Goal: Task Accomplishment & Management: Manage account settings

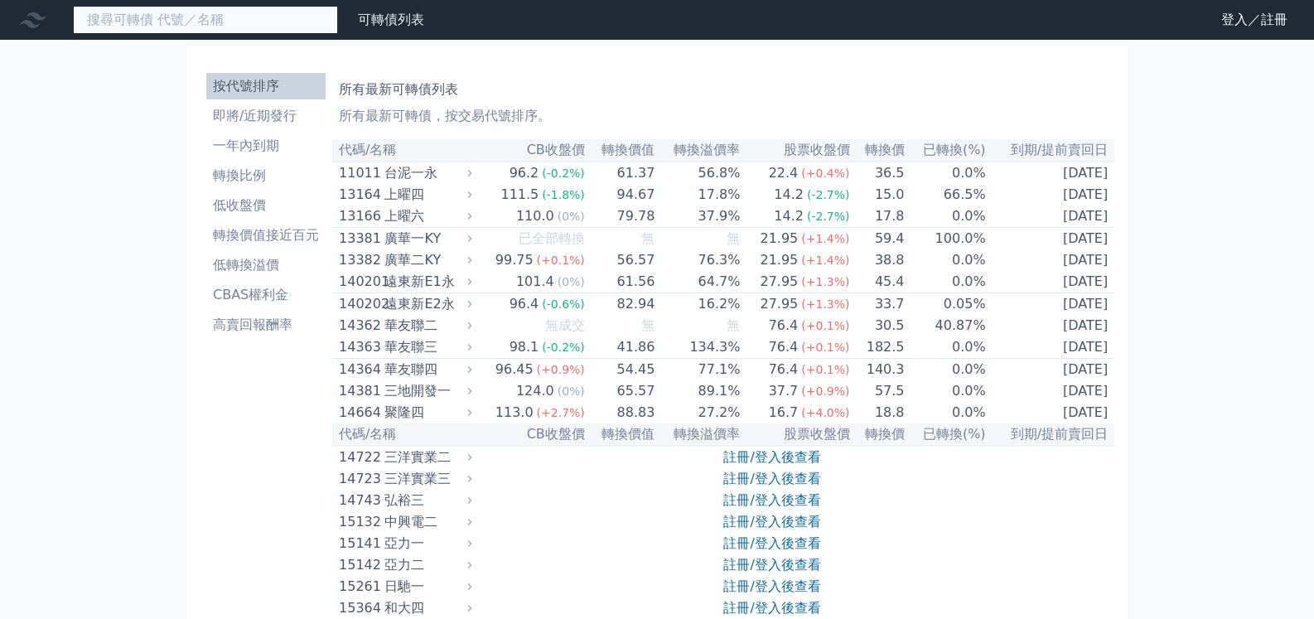
click at [251, 17] on input at bounding box center [205, 20] width 265 height 28
type input "3"
click at [258, 90] on li "按代號排序" at bounding box center [265, 86] width 119 height 20
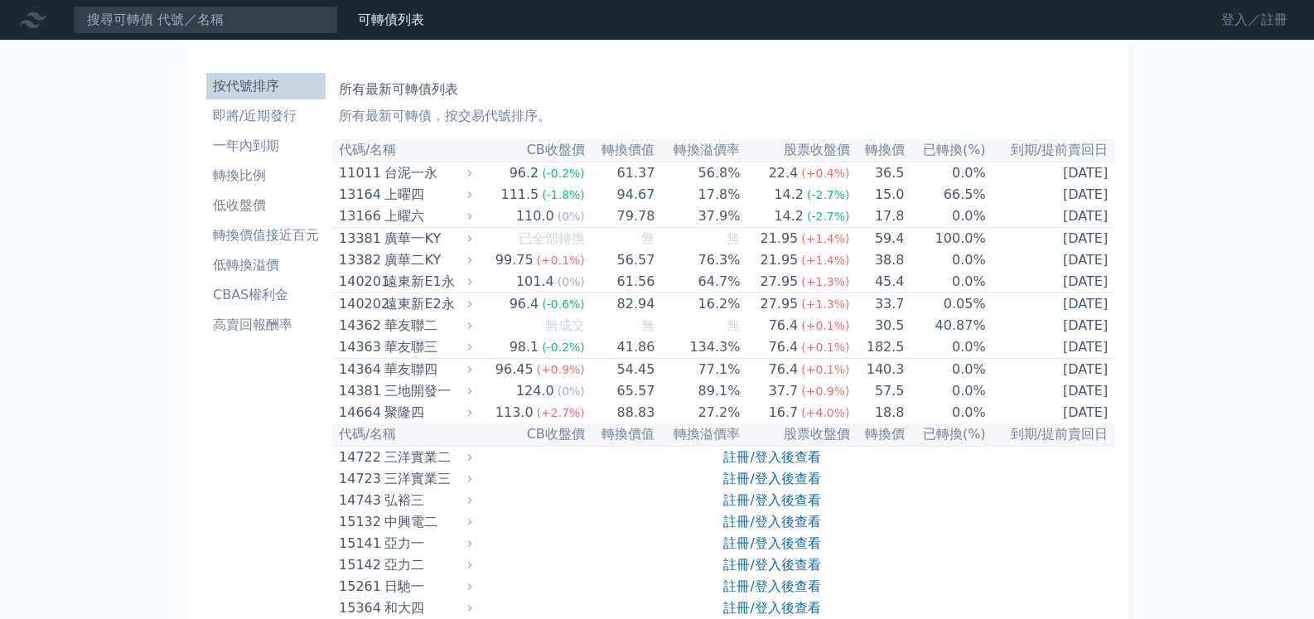
click at [1234, 22] on link "登入／註冊" at bounding box center [1254, 20] width 93 height 27
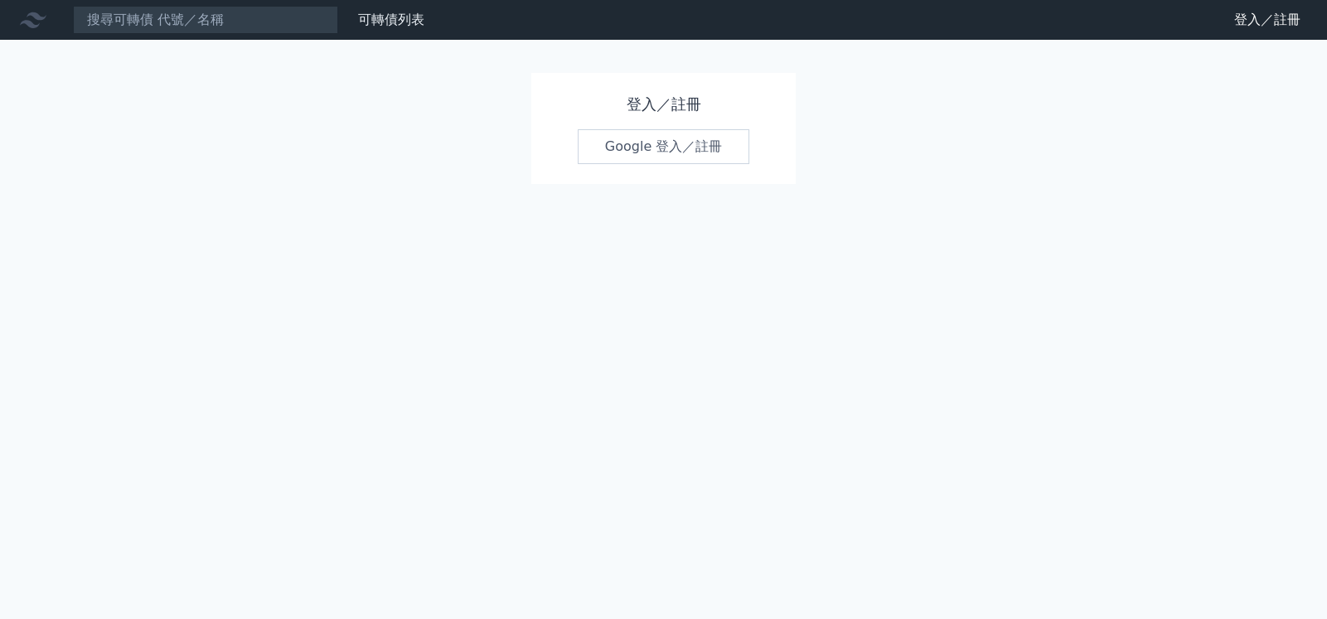
click at [680, 139] on link "Google 登入／註冊" at bounding box center [664, 146] width 172 height 35
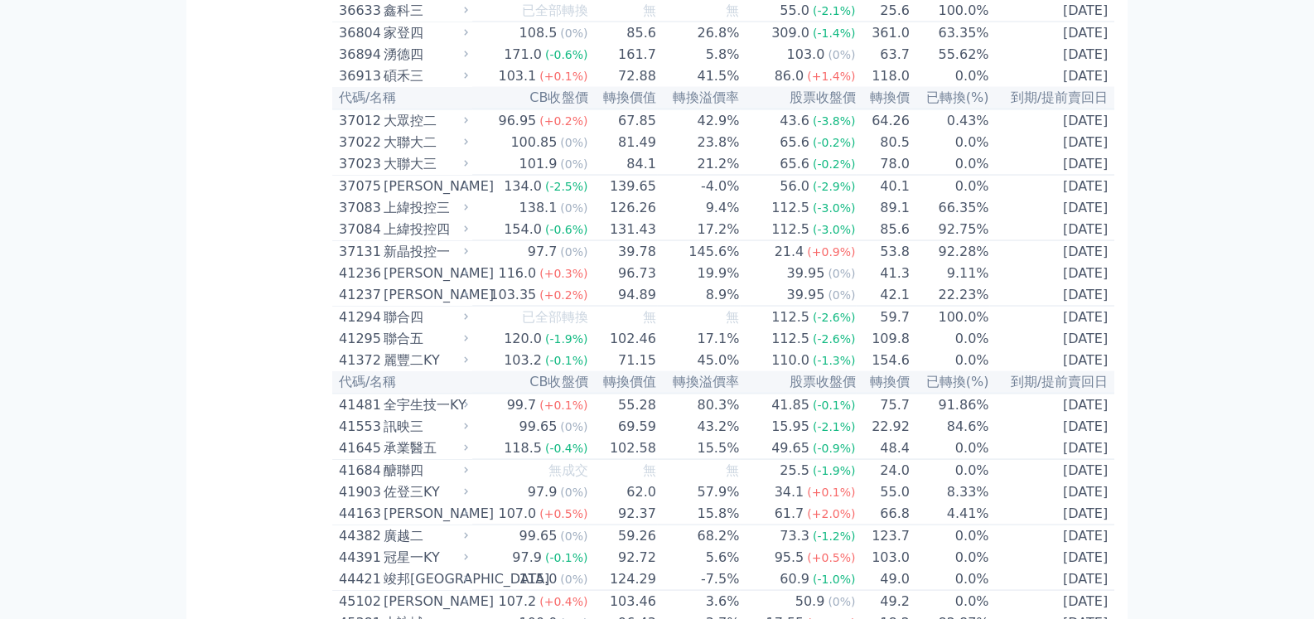
scroll to position [4061, 0]
